Goal: Task Accomplishment & Management: Complete application form

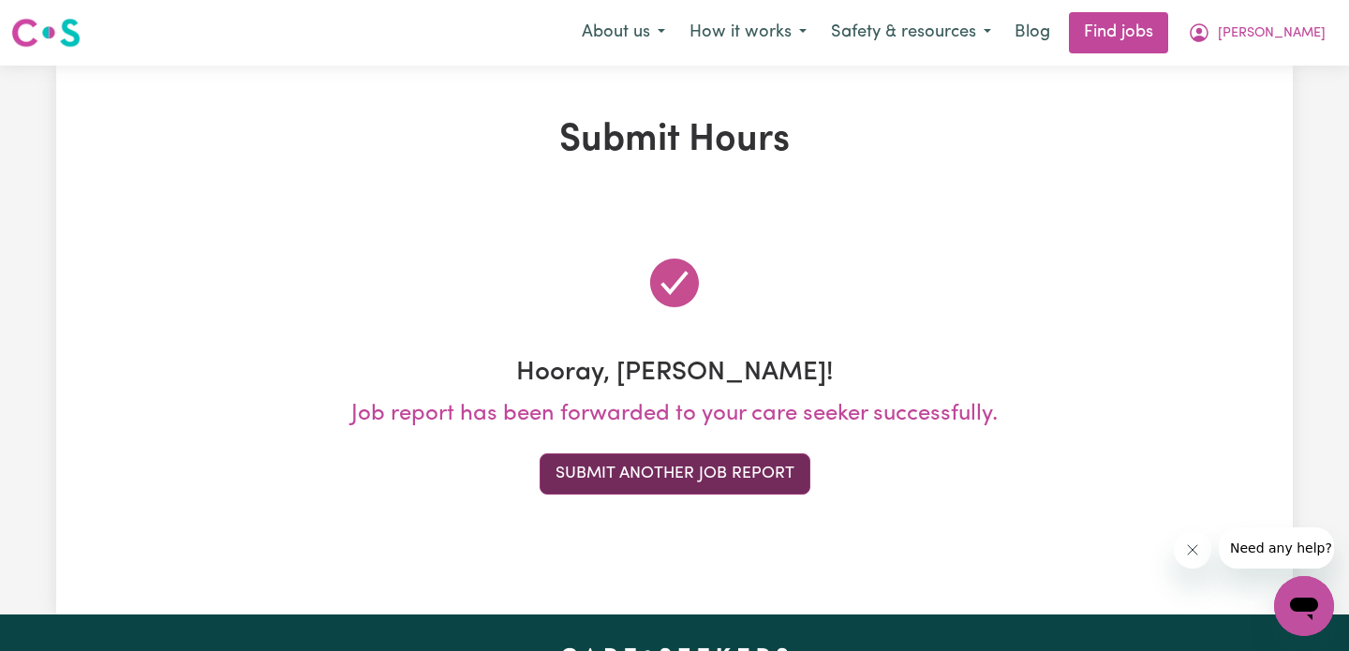
click at [715, 470] on button "Submit Another Job Report" at bounding box center [675, 474] width 271 height 41
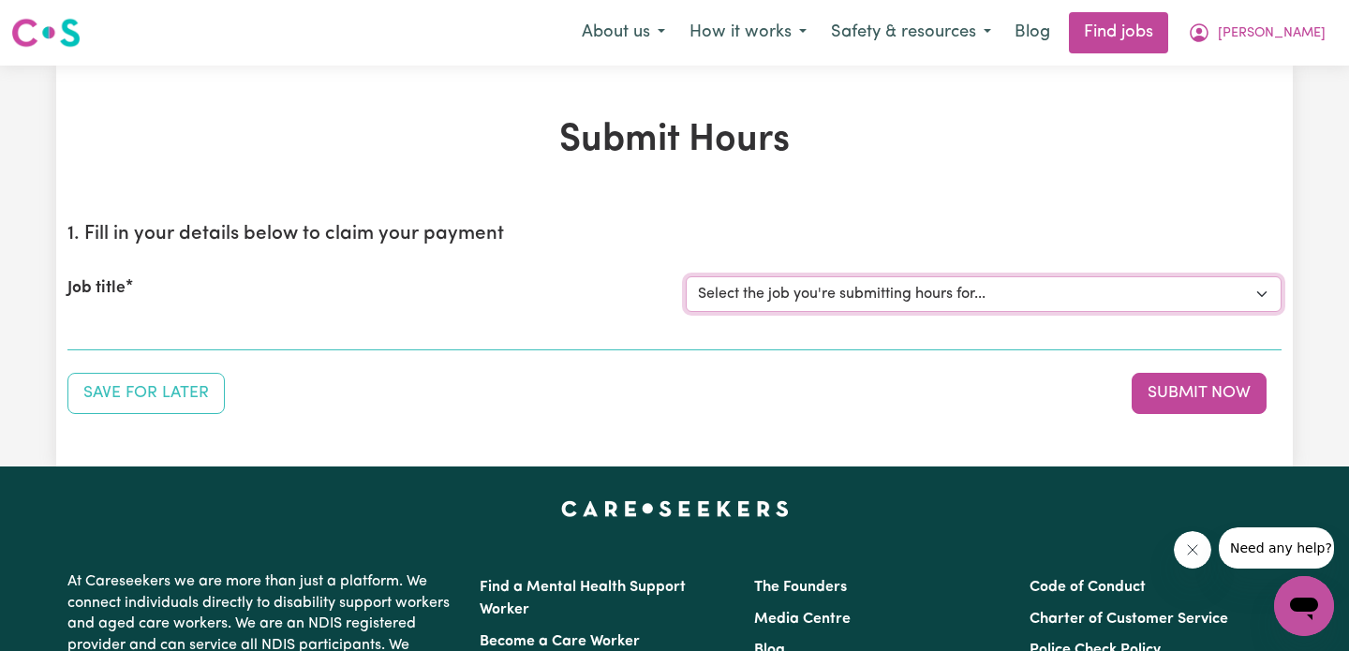
click at [802, 290] on select "Select the job you're submitting hours for... [Acacia Cork] Care needed for our…" at bounding box center [984, 294] width 596 height 36
select select "6043"
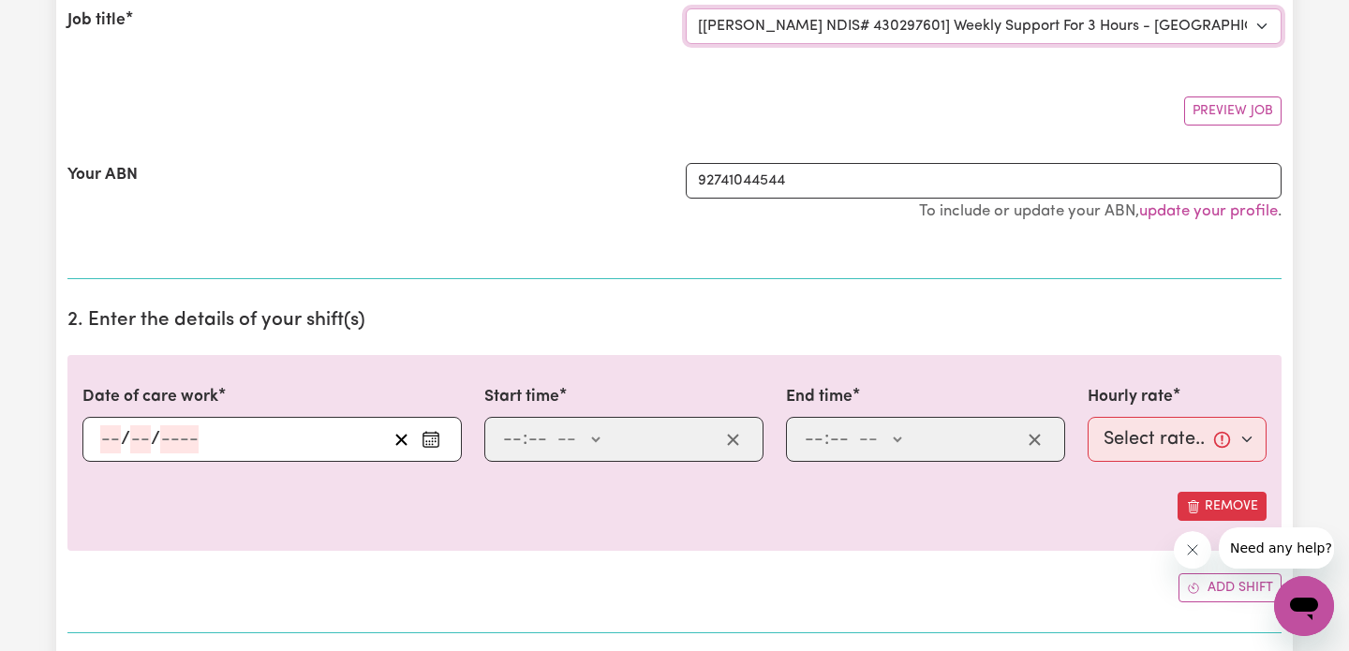
scroll to position [335, 0]
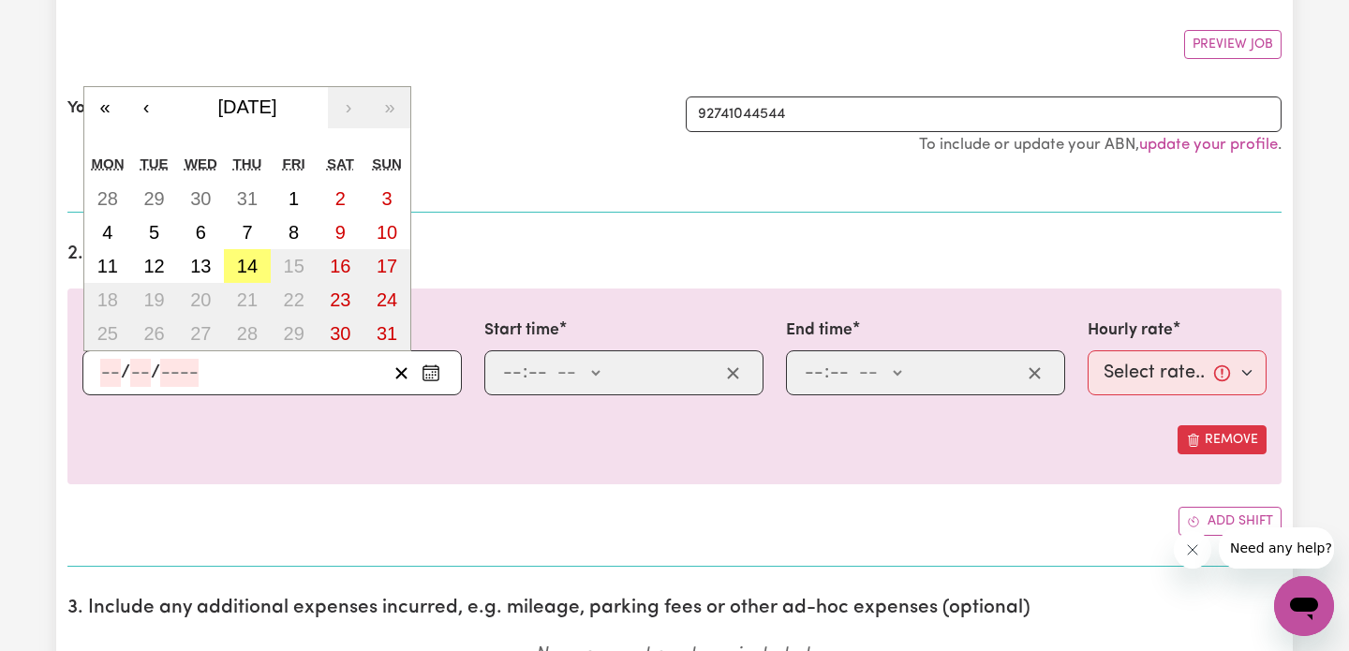
click at [101, 365] on input "number" at bounding box center [110, 373] width 21 height 28
click at [110, 266] on abbr "11" at bounding box center [107, 266] width 21 height 21
type input "[DATE]"
type input "11"
type input "8"
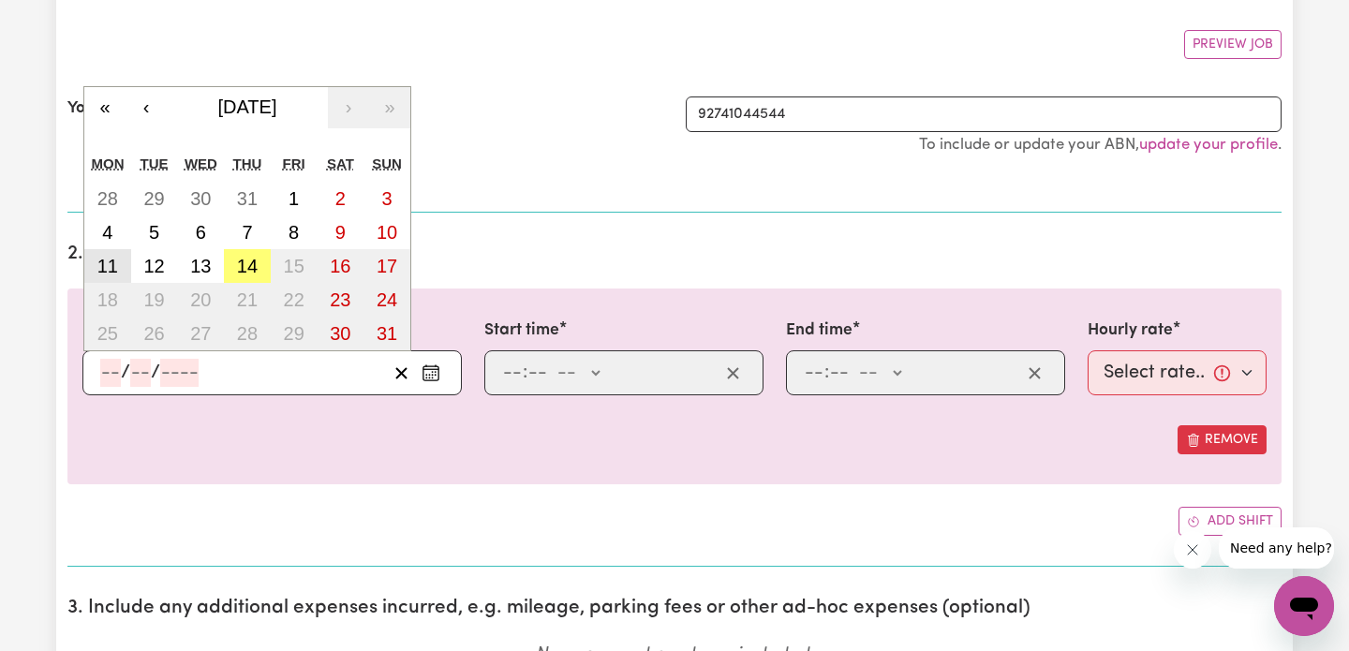
type input "2025"
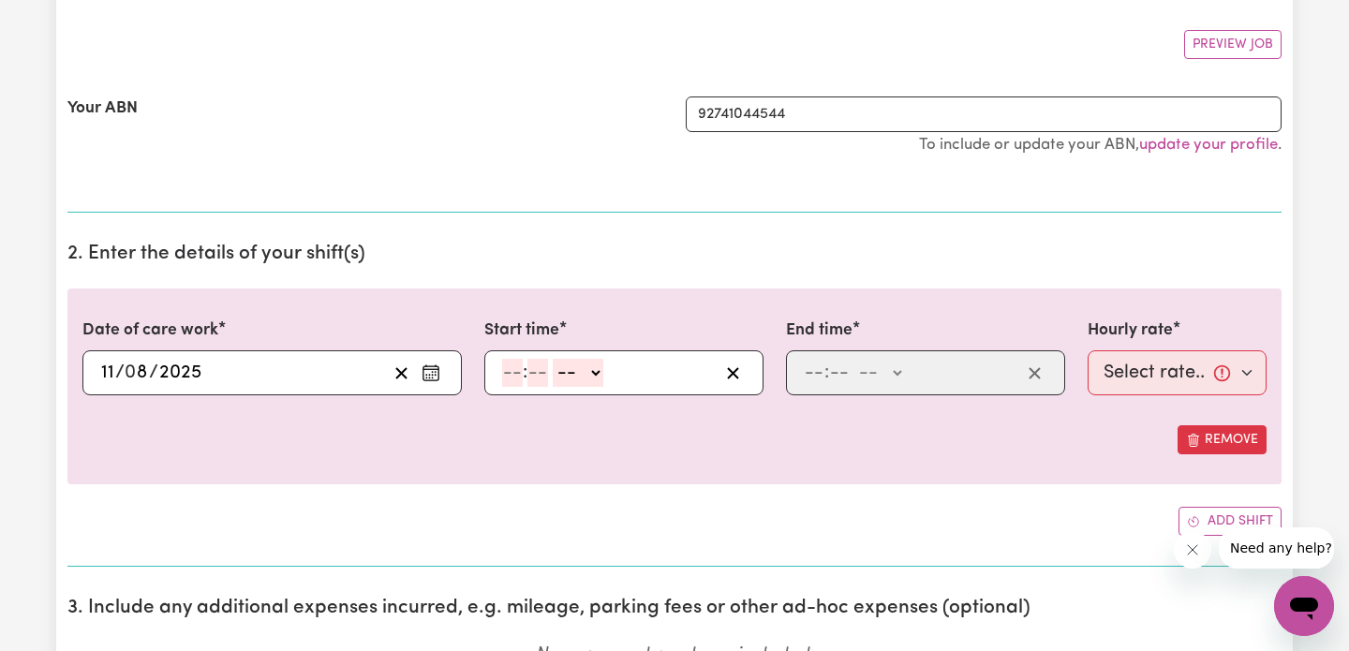
click at [514, 377] on input "number" at bounding box center [512, 373] width 21 height 28
type input "8"
type input "30"
click at [583, 368] on select "-- AM PM" at bounding box center [573, 373] width 51 height 28
select select "am"
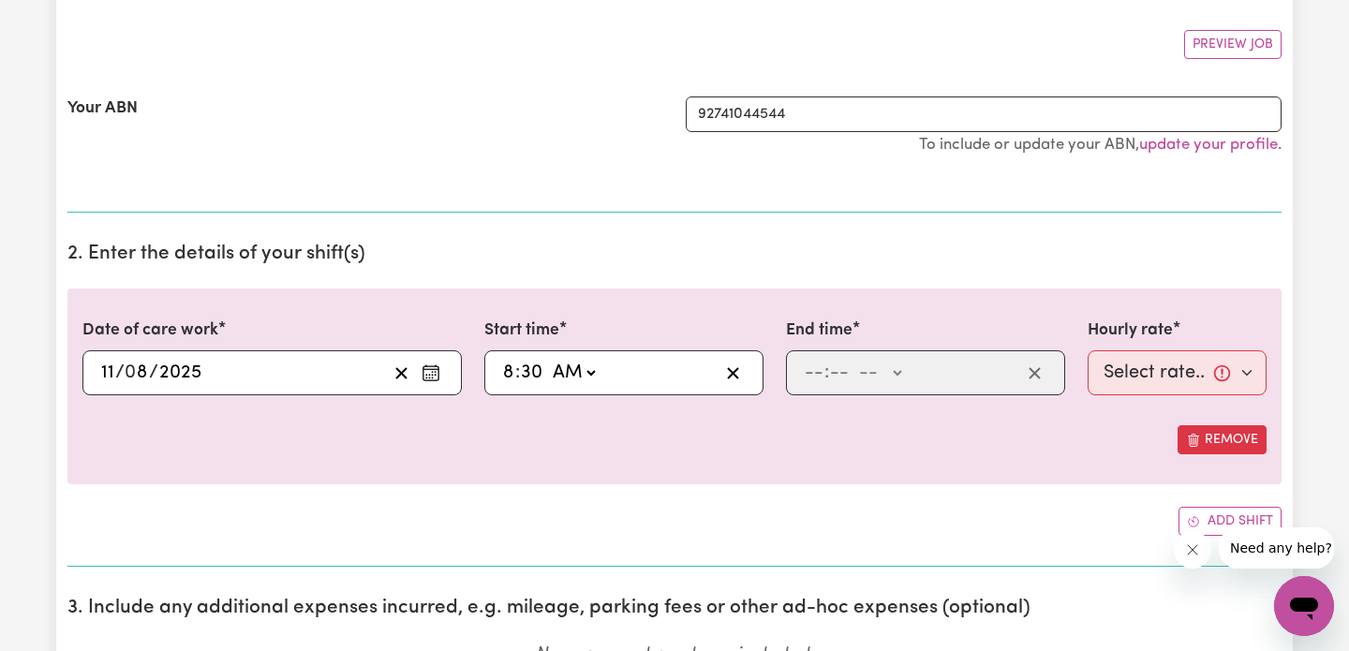
type input "08:30"
click at [804, 362] on input "number" at bounding box center [814, 373] width 21 height 28
type input "10"
type input "30"
click at [884, 369] on select "-- AM PM" at bounding box center [882, 373] width 51 height 28
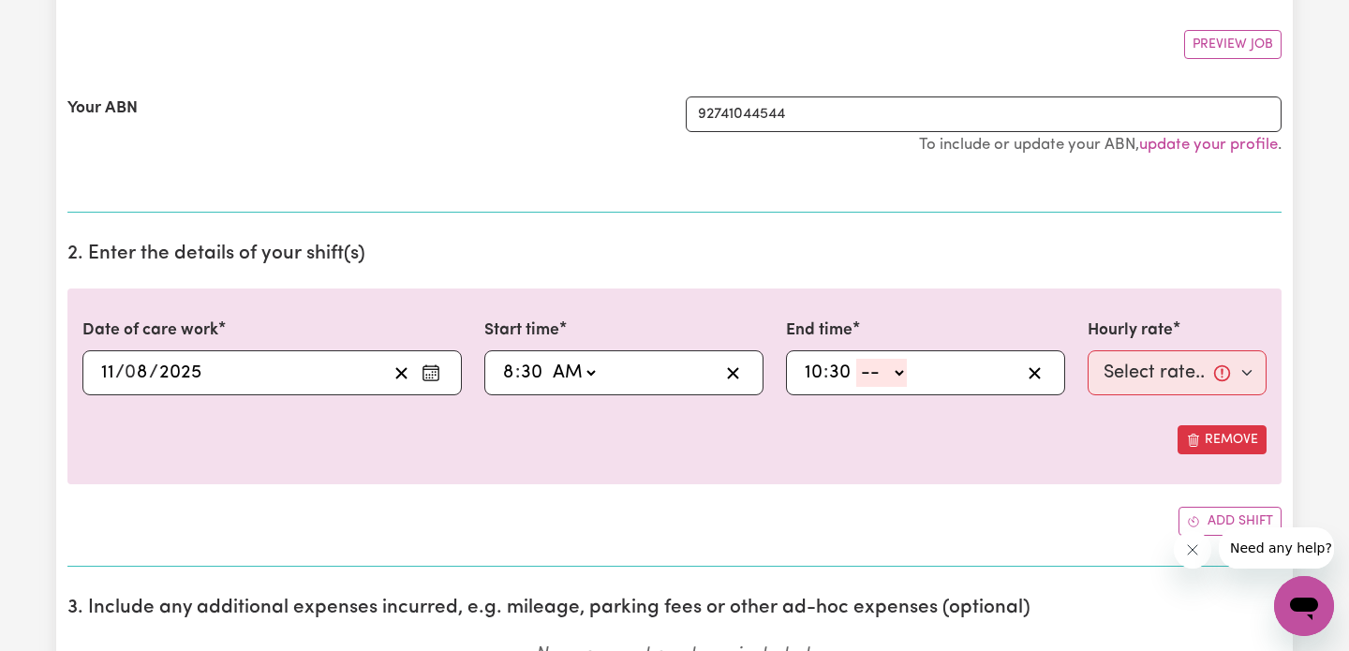
select select "am"
type input "10:30"
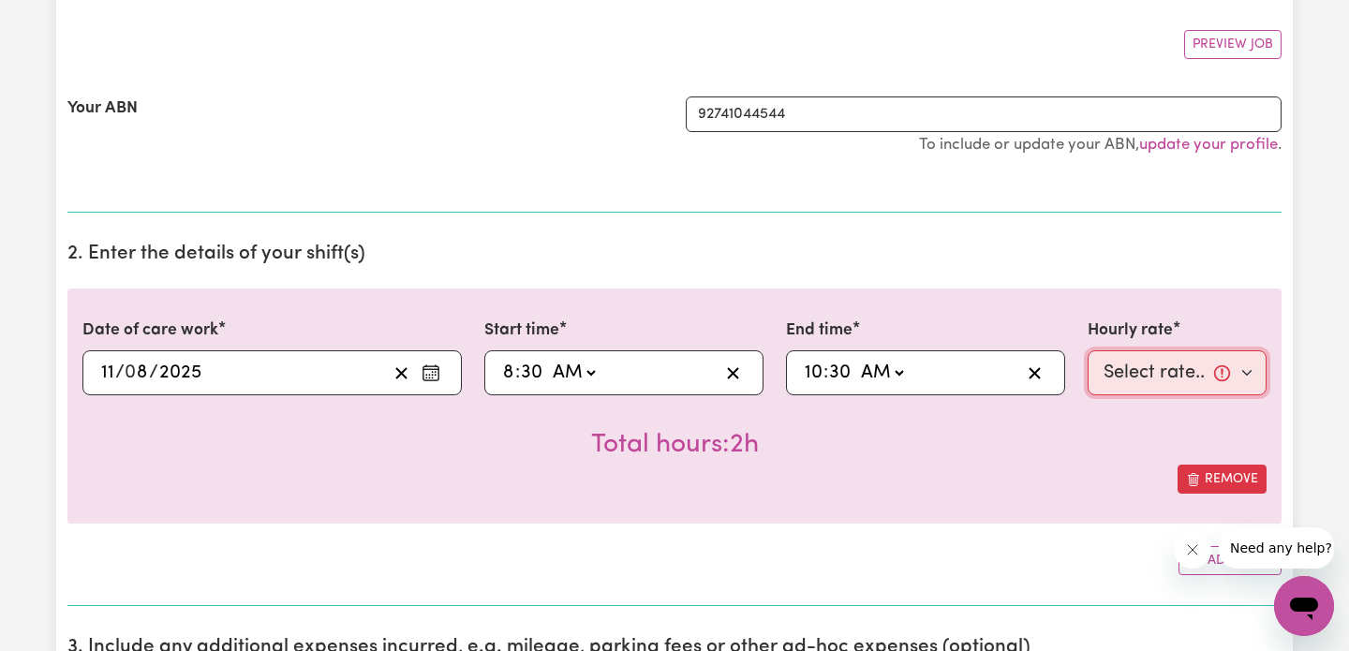
click at [1124, 376] on select "Select rate... $50.00 (Weekday) $50.00 ([DATE]) $50.00 ([DATE]) $50.00 (Public …" at bounding box center [1177, 372] width 179 height 45
select select "50-Weekday"
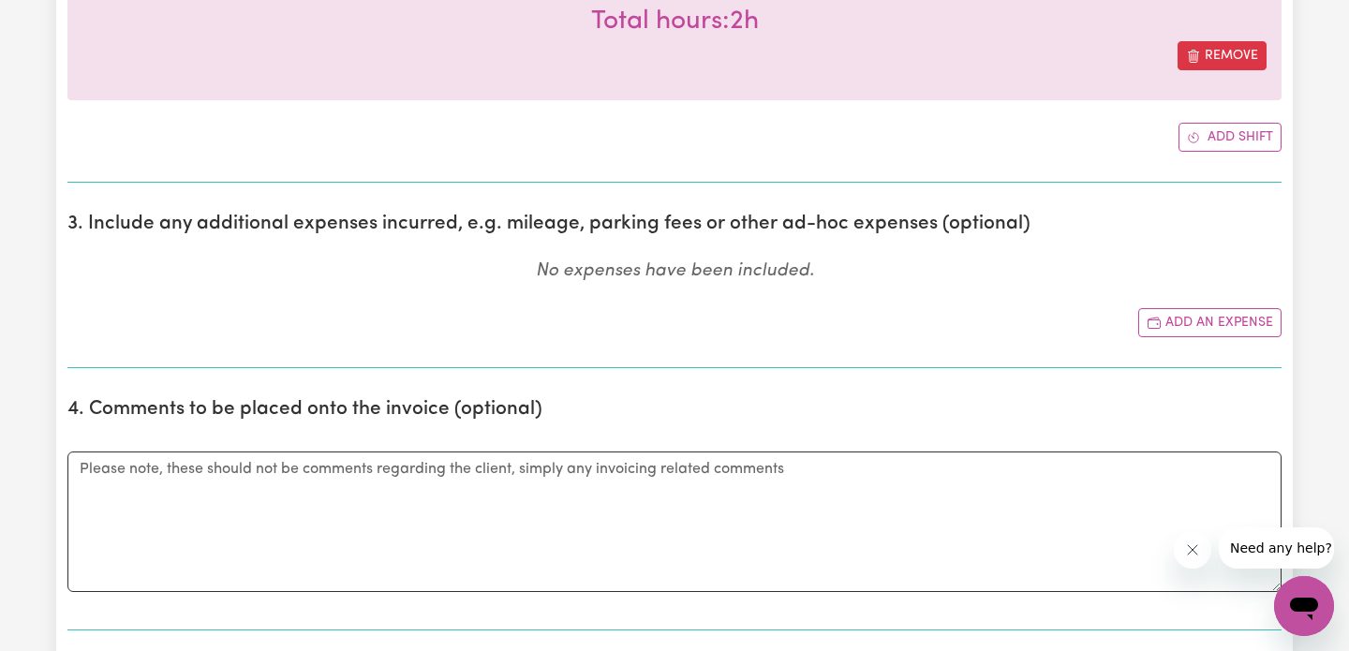
scroll to position [761, 0]
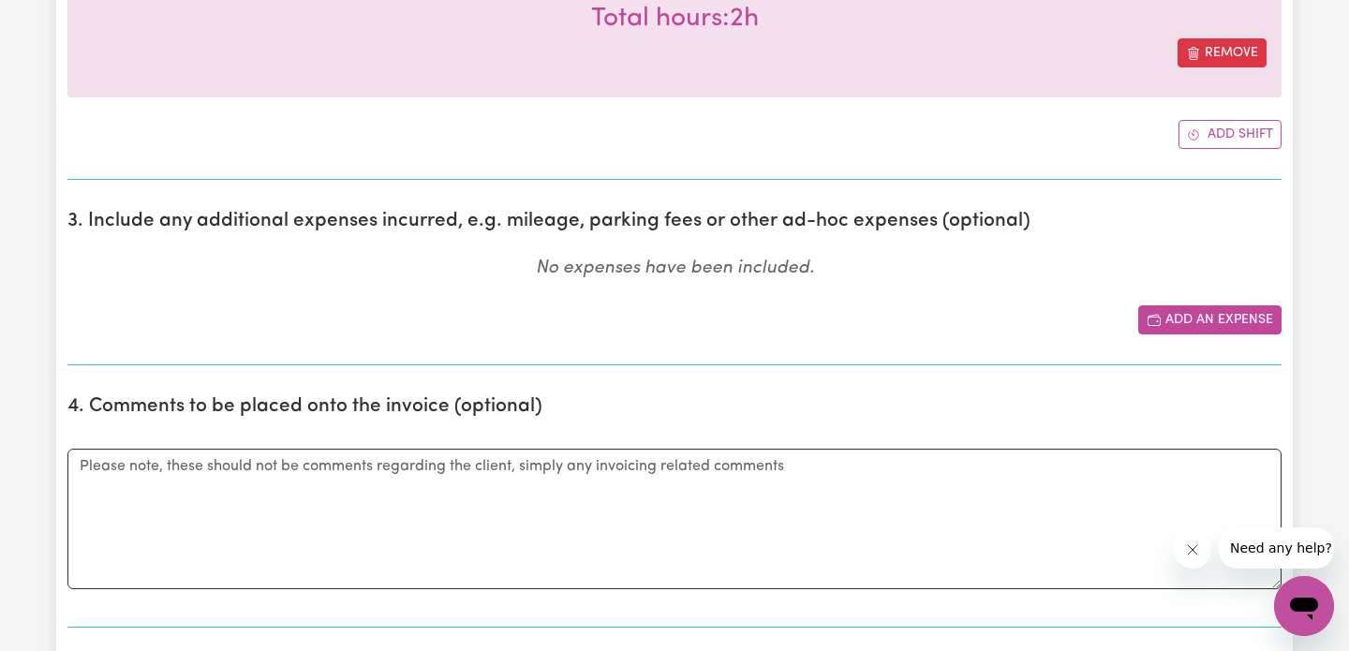
click at [1186, 311] on button "Add an expense" at bounding box center [1210, 320] width 143 height 29
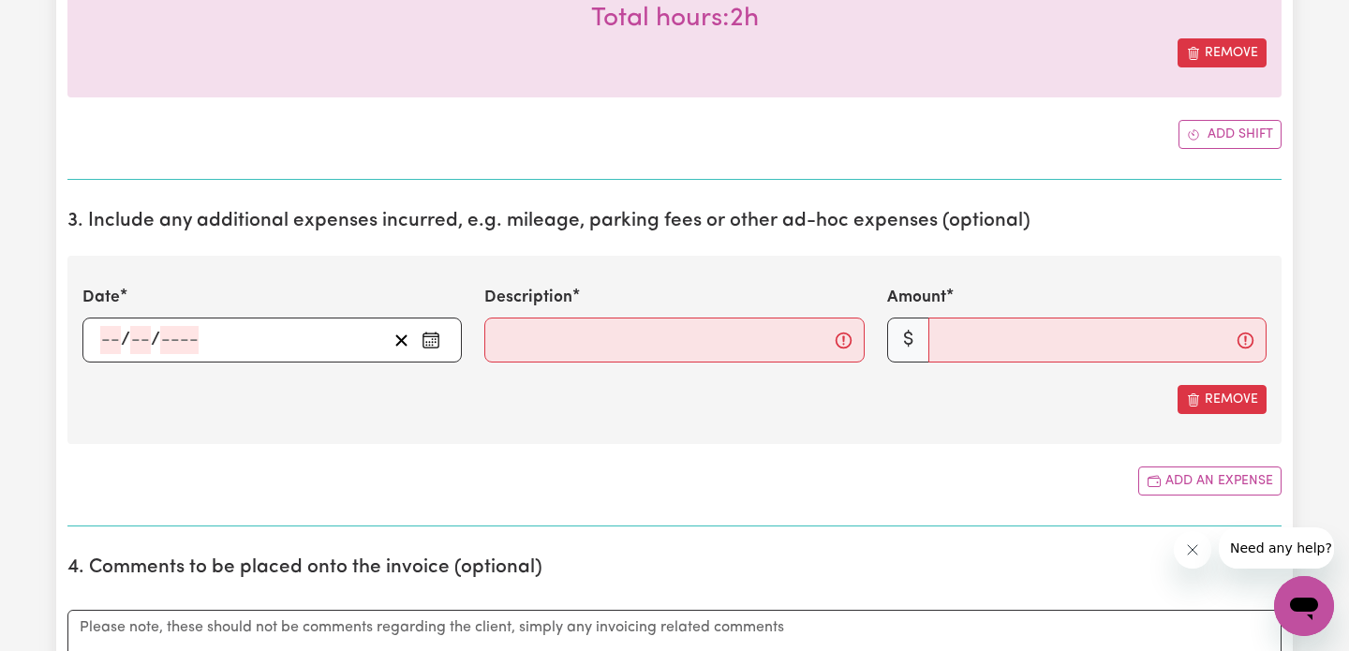
click at [114, 348] on input "number" at bounding box center [110, 340] width 21 height 28
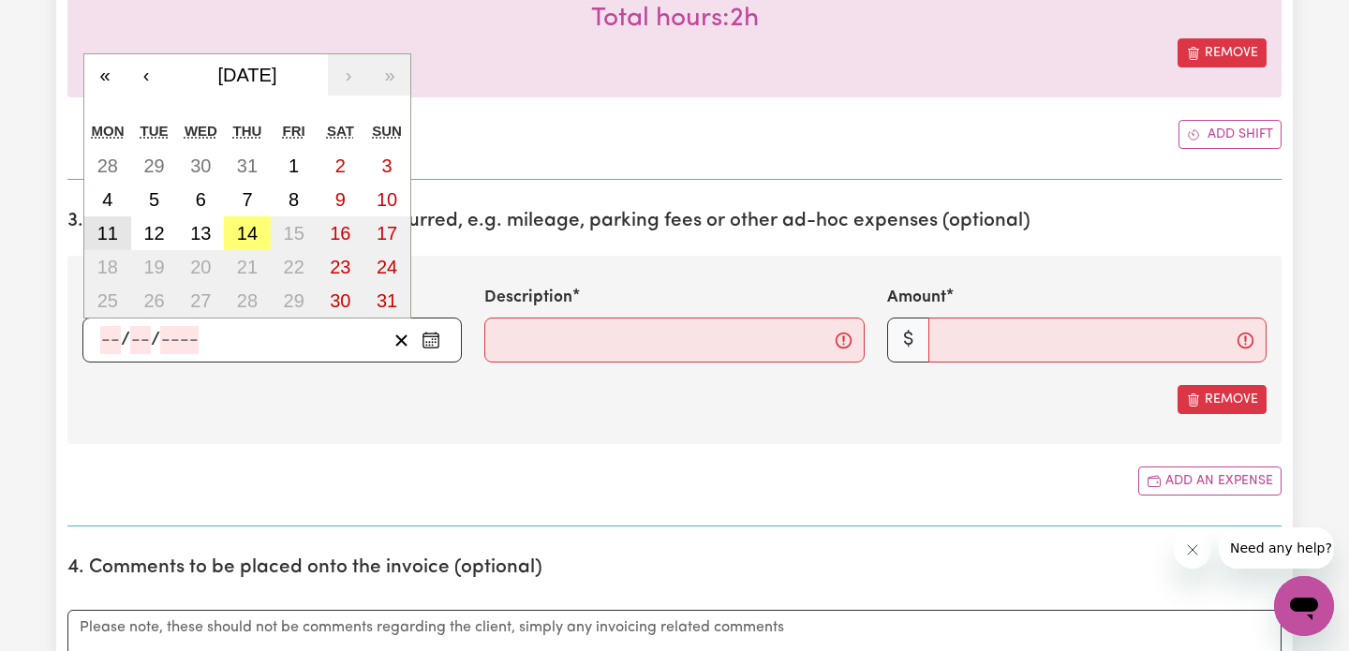
click at [115, 225] on abbr "11" at bounding box center [107, 233] width 21 height 21
type input "[DATE]"
type input "11"
type input "8"
type input "2025"
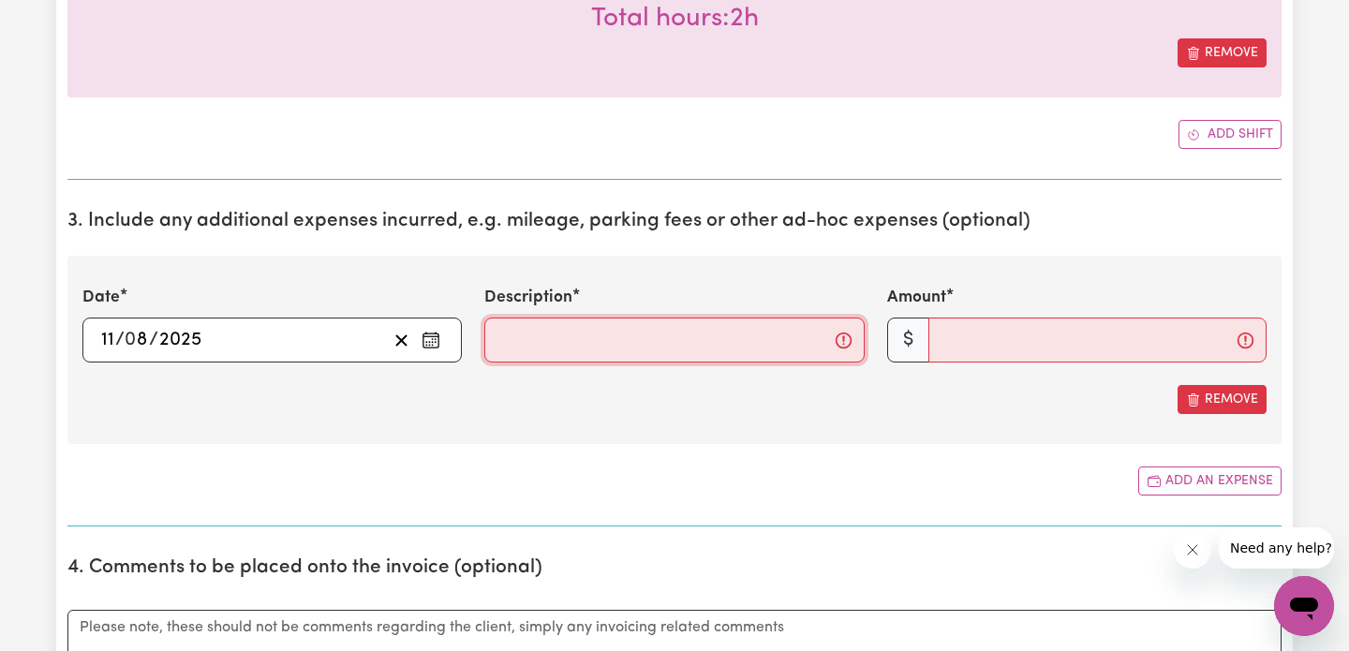
click at [512, 339] on input "Description" at bounding box center [674, 340] width 380 height 45
type input "Mileage"
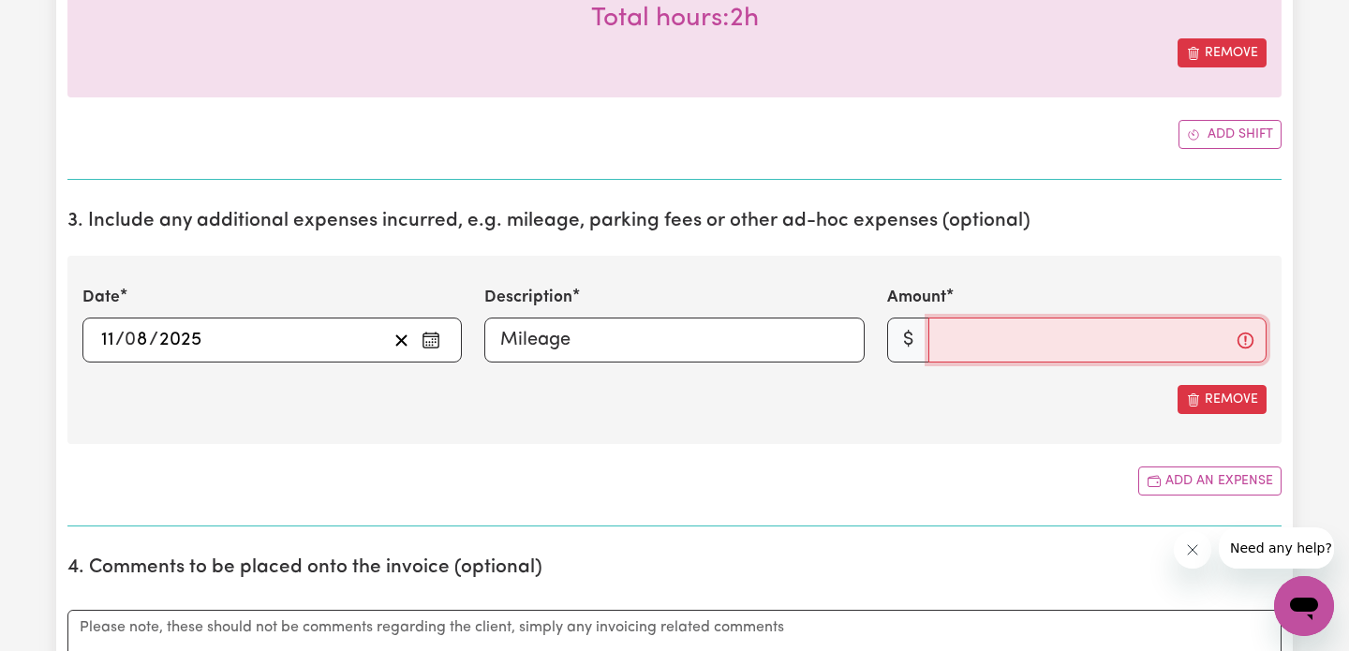
click at [975, 350] on input "Amount" at bounding box center [1098, 340] width 338 height 45
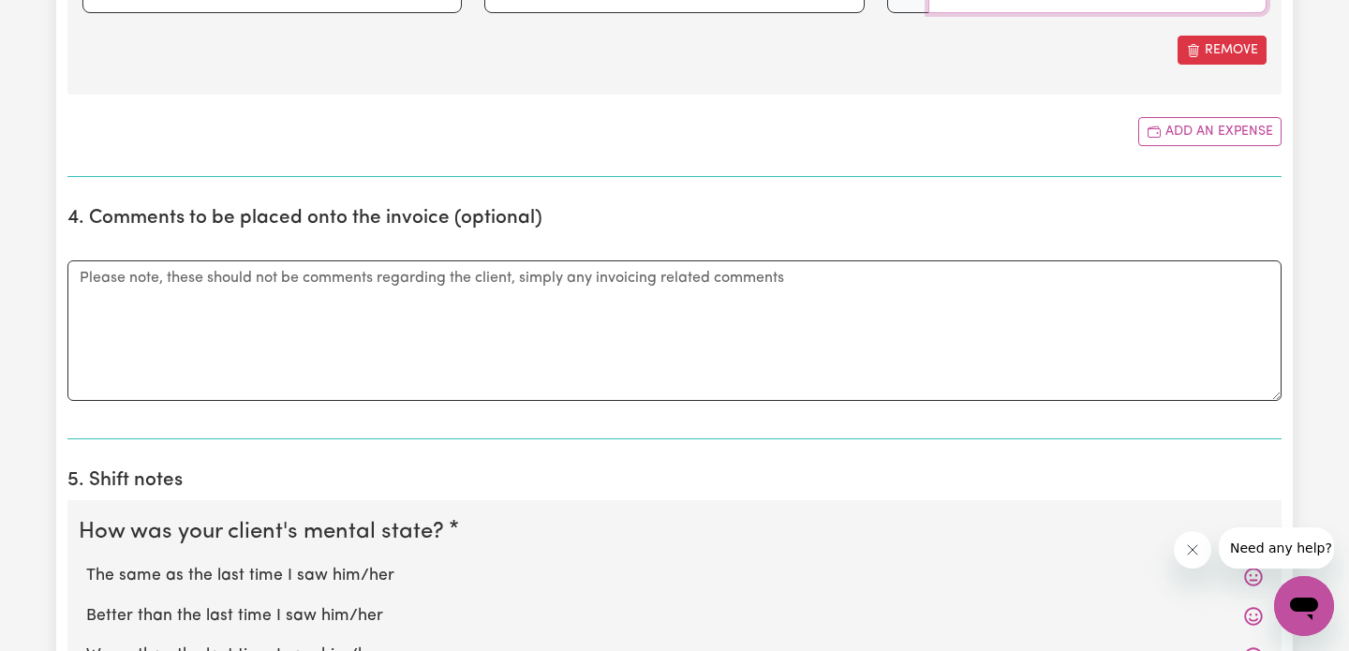
scroll to position [1147, 0]
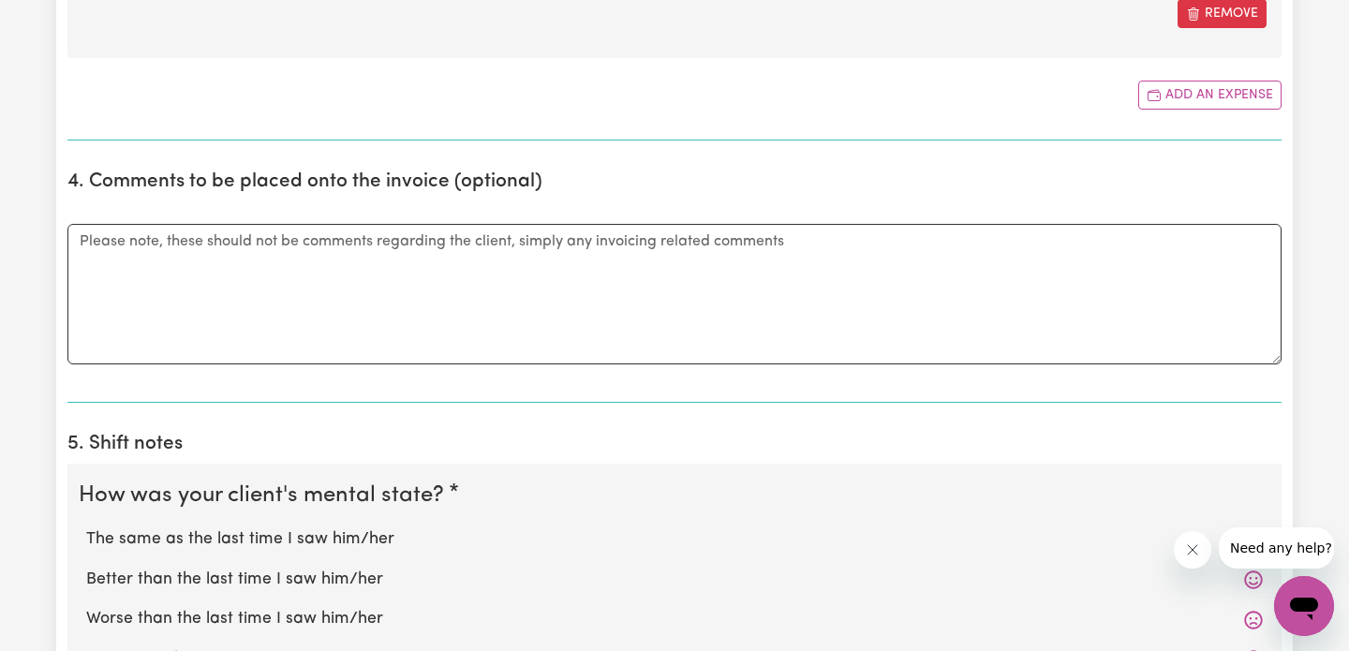
type input "10"
click at [526, 526] on div "The same as the last time I saw him/her" at bounding box center [675, 539] width 1192 height 39
click at [524, 542] on label "The same as the last time I saw him/her" at bounding box center [674, 540] width 1177 height 24
click at [86, 528] on input "The same as the last time I saw him/her" at bounding box center [85, 527] width 1 height 1
radio input "true"
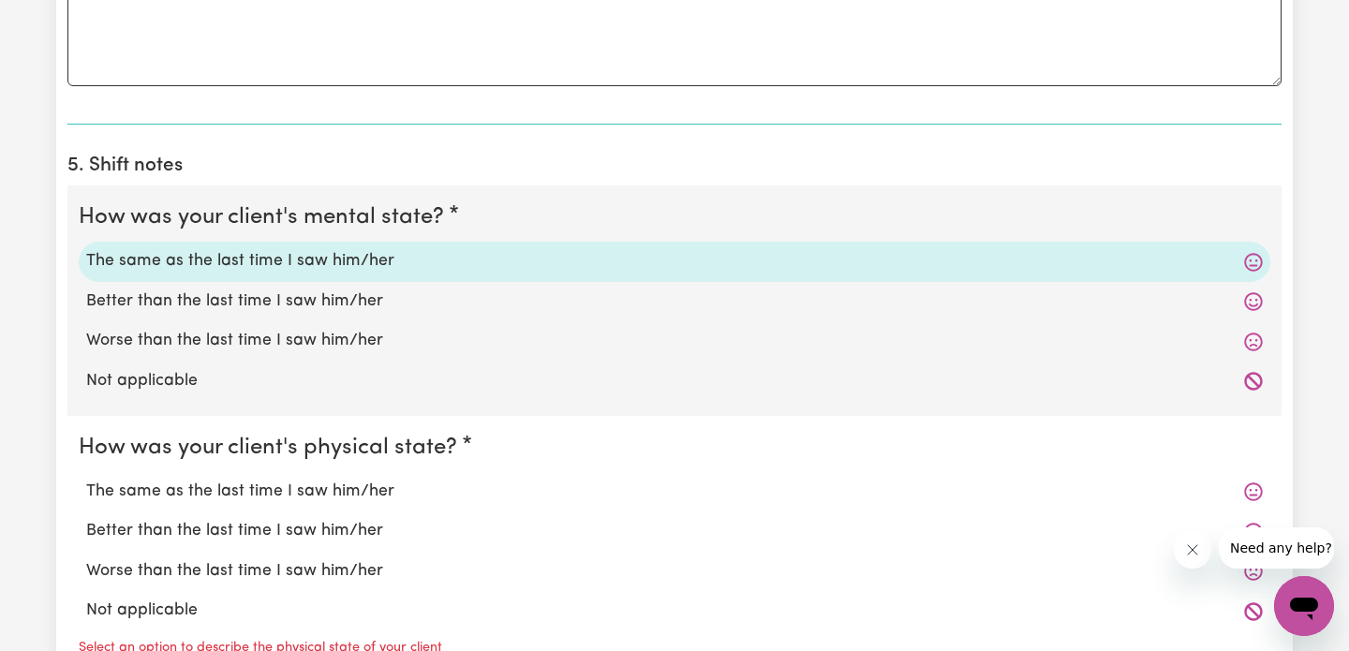
scroll to position [1485, 0]
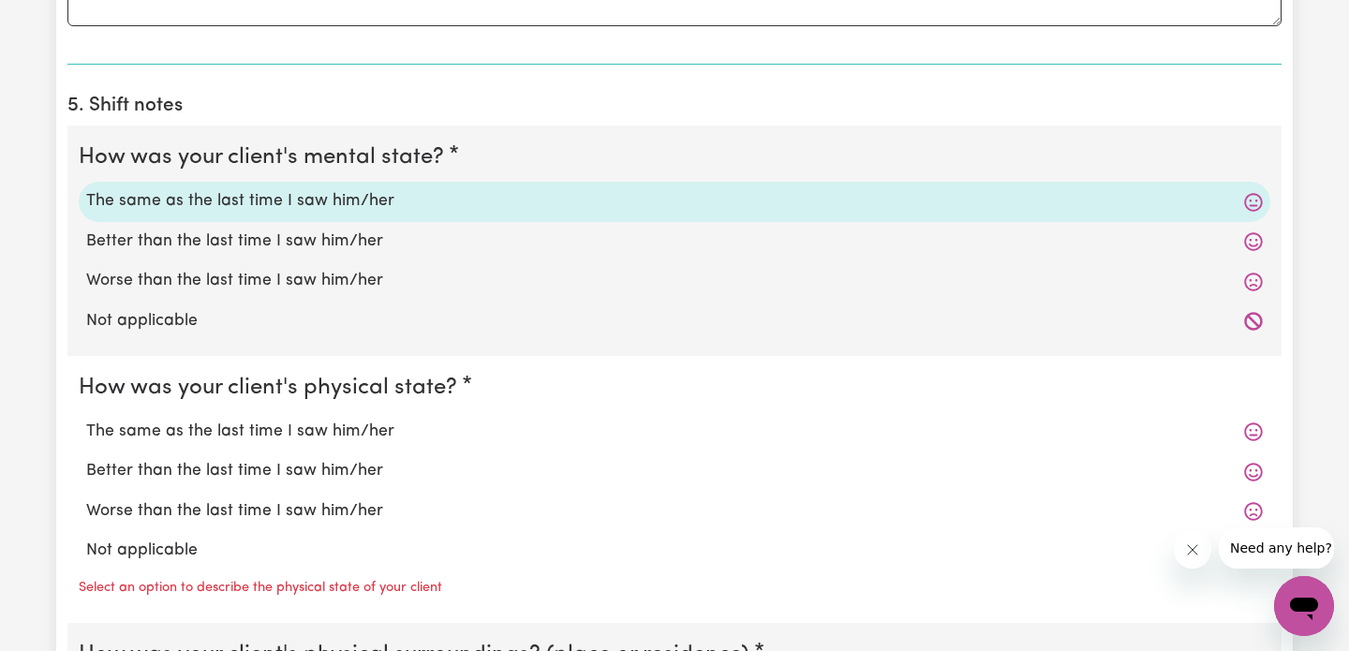
click at [496, 433] on label "The same as the last time I saw him/her" at bounding box center [674, 432] width 1177 height 24
click at [86, 420] on input "The same as the last time I saw him/her" at bounding box center [85, 419] width 1 height 1
radio input "true"
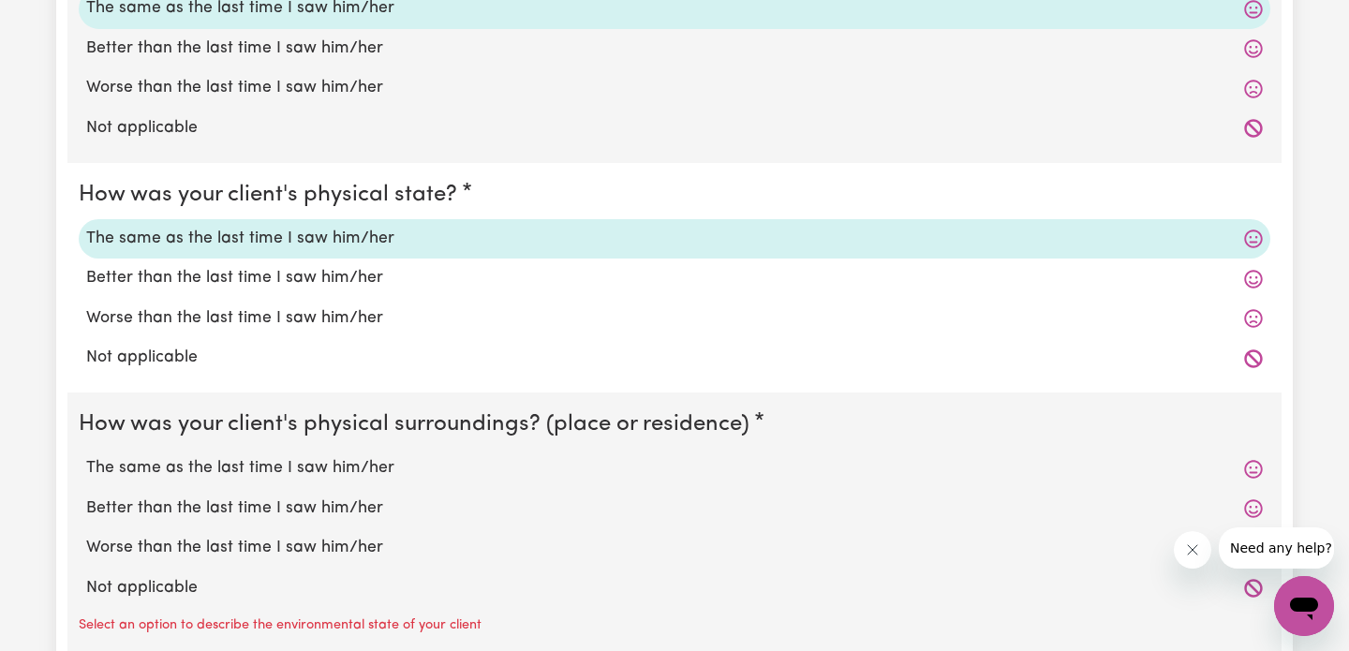
click at [501, 462] on label "The same as the last time I saw him/her" at bounding box center [674, 468] width 1177 height 24
click at [86, 456] on input "The same as the last time I saw him/her" at bounding box center [85, 455] width 1 height 1
radio input "true"
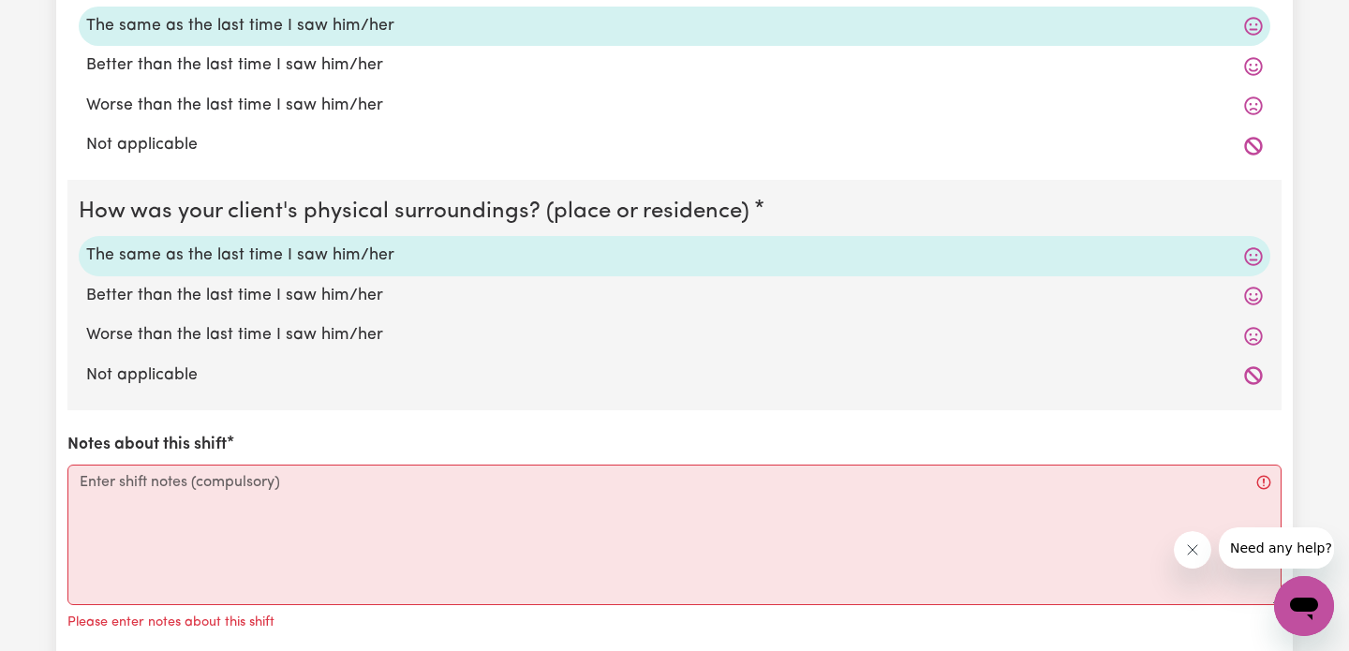
scroll to position [1934, 0]
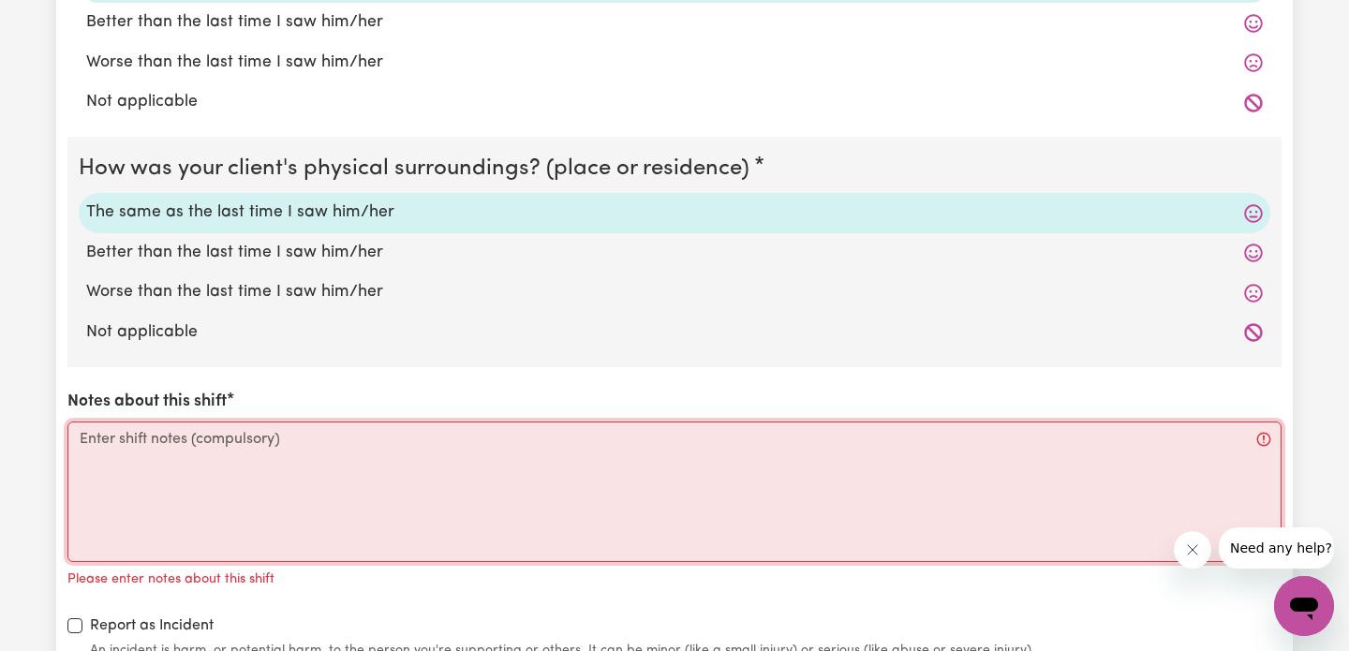
click at [501, 521] on textarea "Notes about this shift" at bounding box center [674, 492] width 1215 height 141
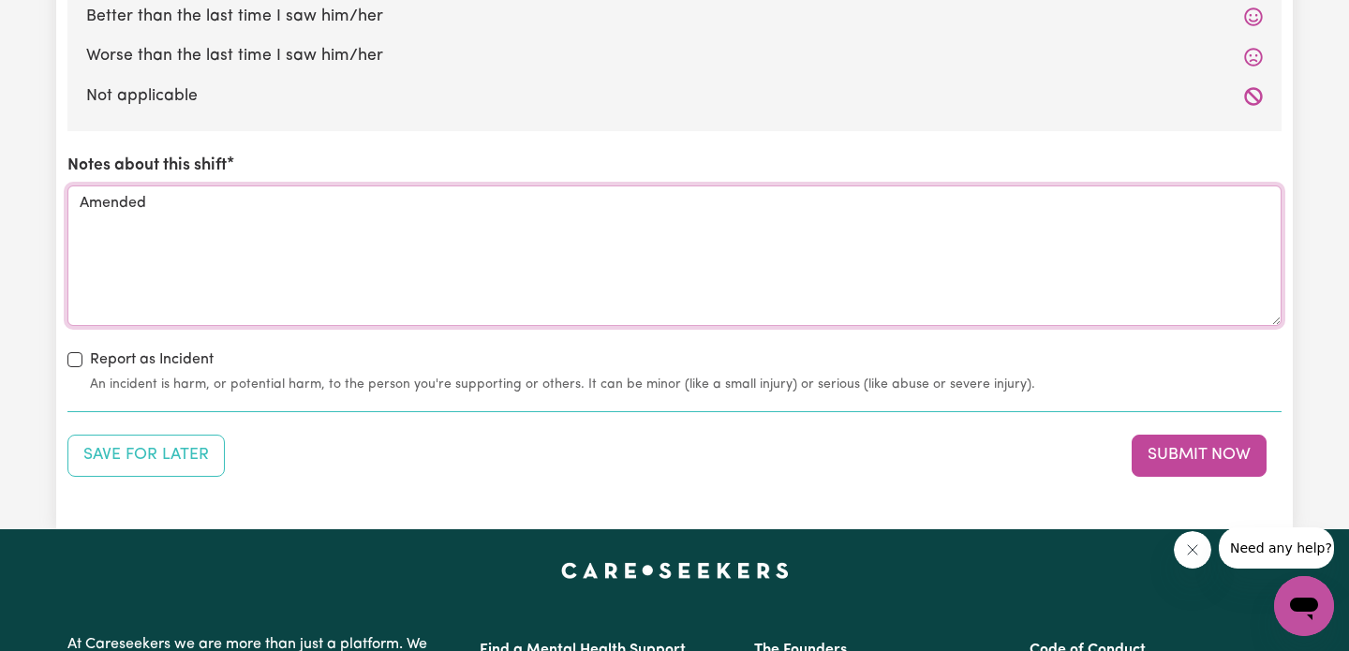
scroll to position [2192, 0]
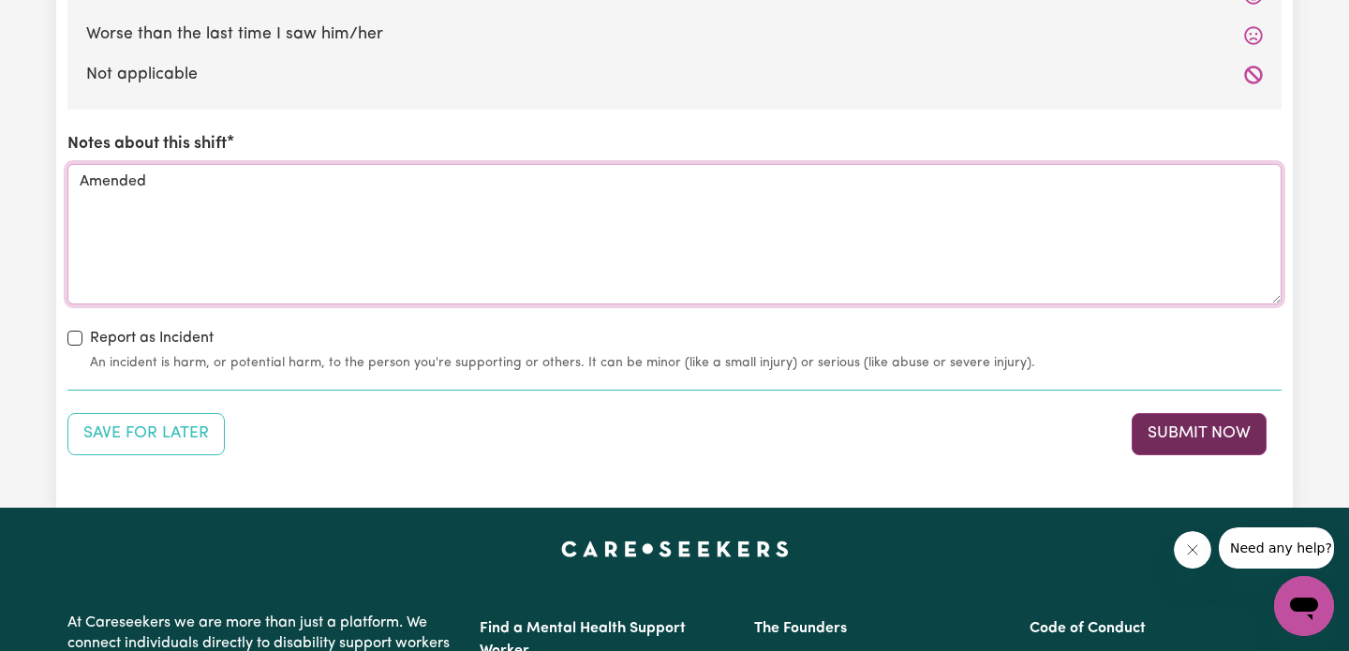
type textarea "Amended"
click at [1164, 416] on button "Submit Now" at bounding box center [1199, 433] width 135 height 41
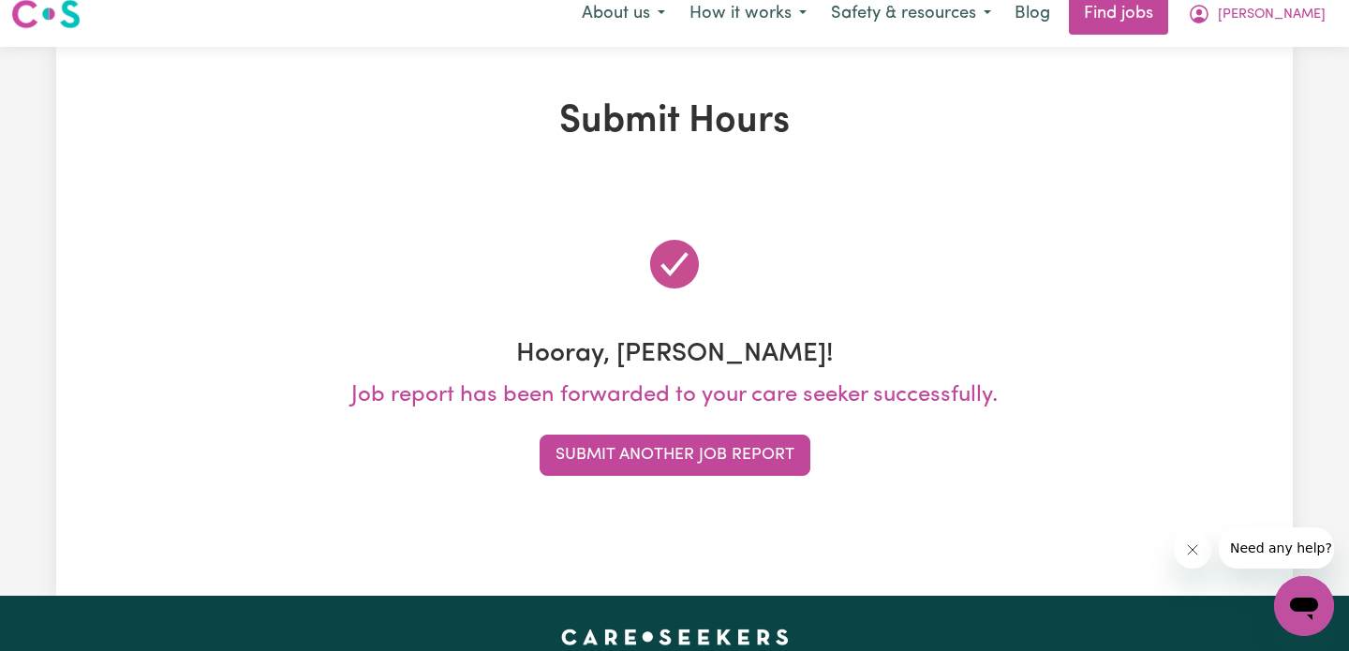
scroll to position [0, 0]
